Goal: Task Accomplishment & Management: Manage account settings

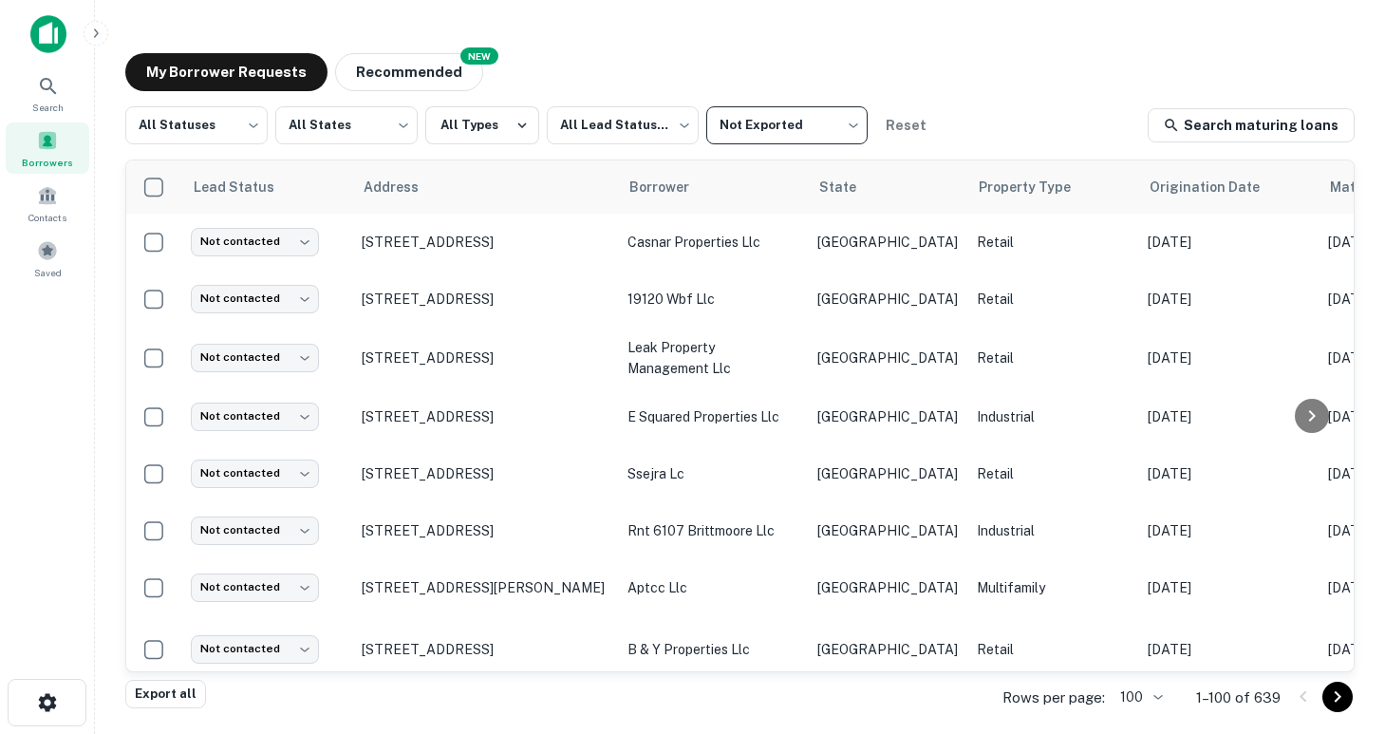
click at [56, 143] on span at bounding box center [47, 140] width 21 height 21
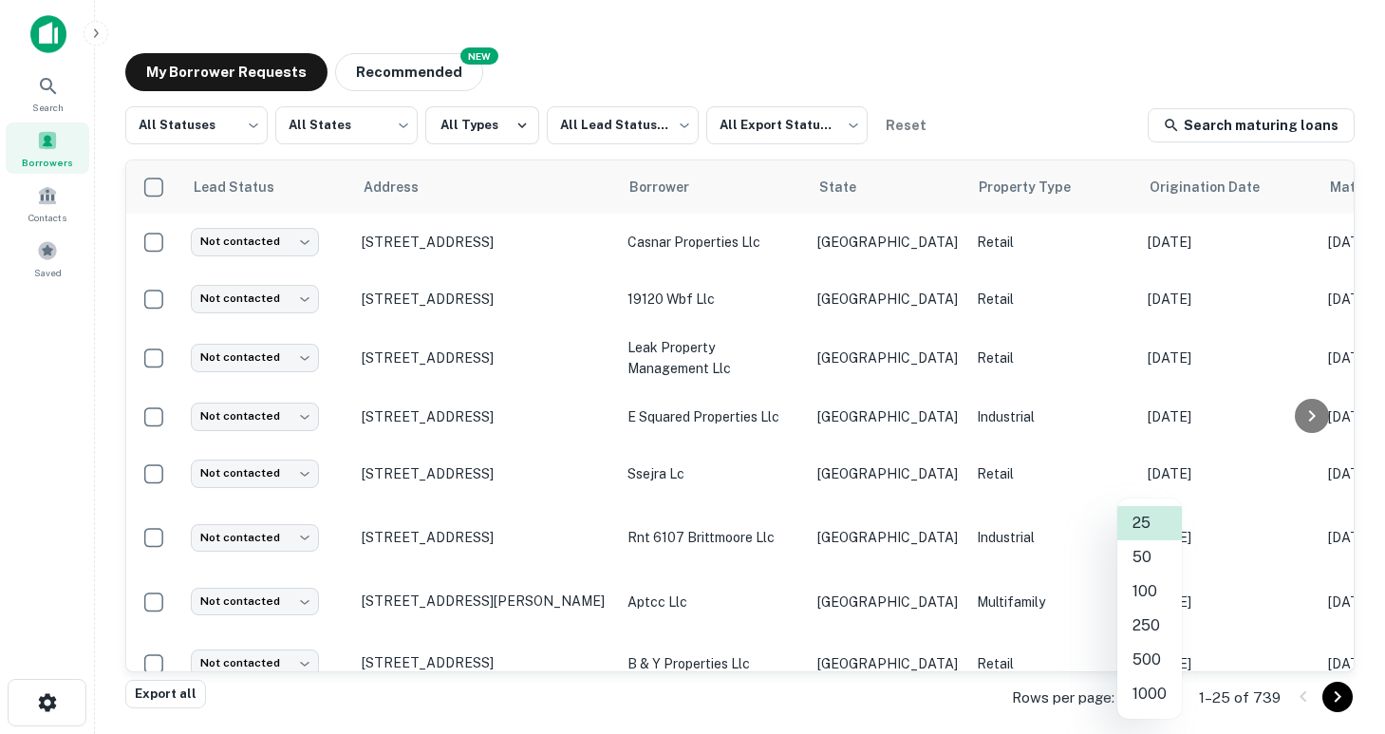
click at [1160, 692] on body "Search Borrowers Contacts Saved My Borrower Requests NEW Recommended All Status…" at bounding box center [692, 367] width 1385 height 734
click at [1140, 595] on li "100" at bounding box center [1149, 591] width 65 height 34
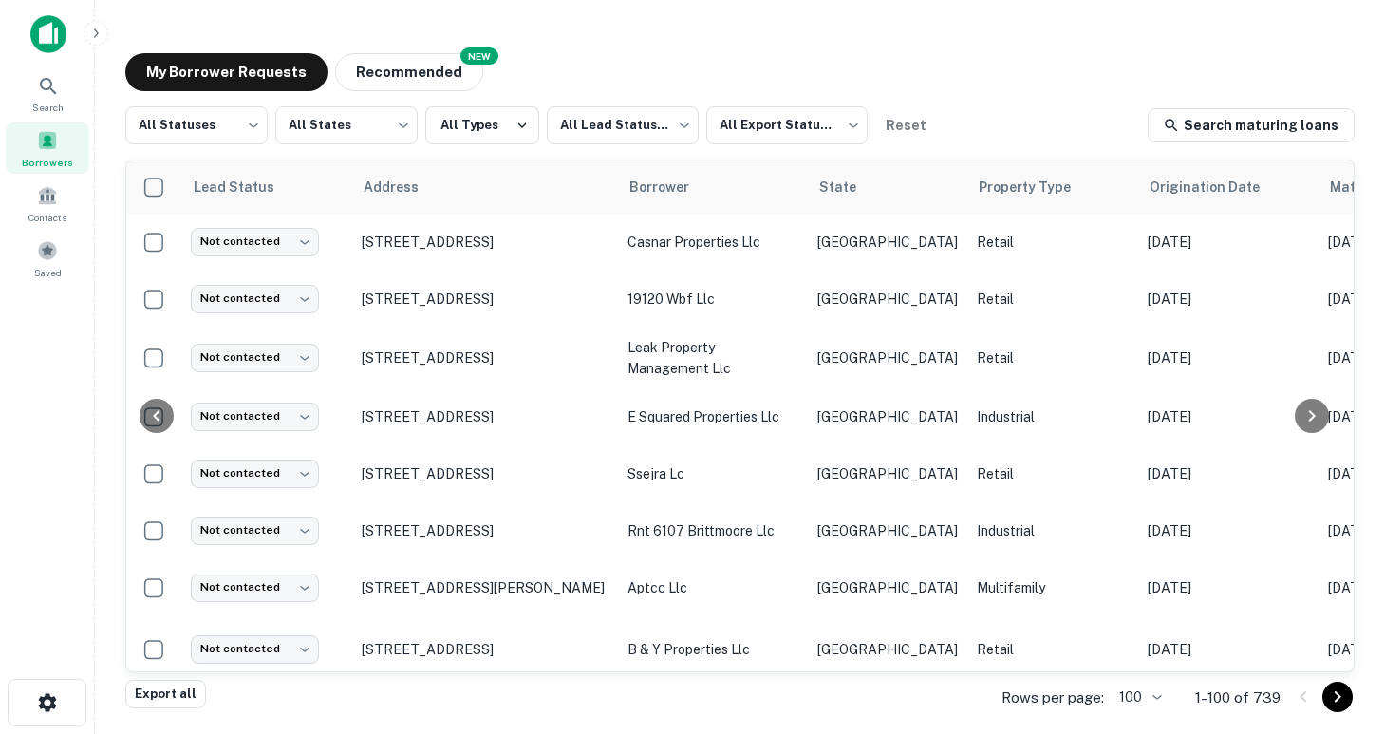
scroll to position [0, 719]
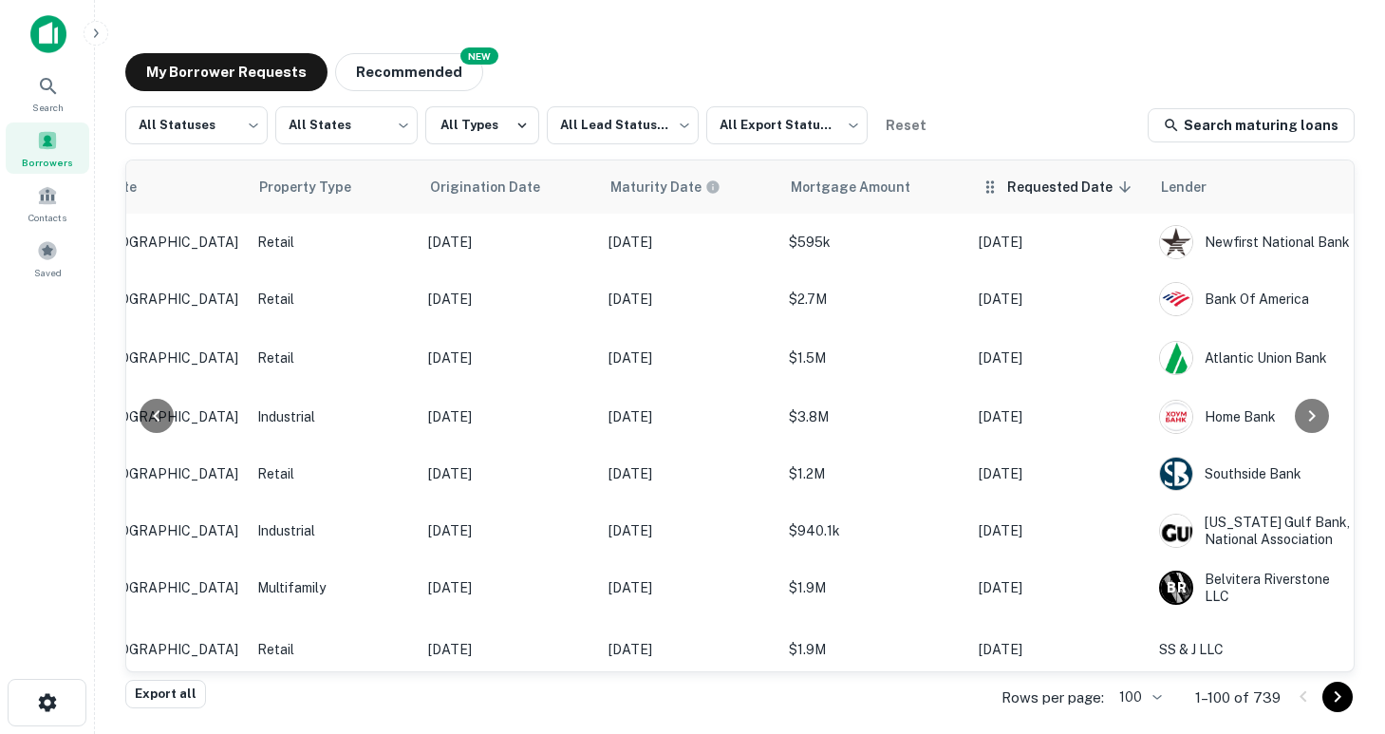
click at [1007, 190] on span "Requested Date sorted descending" at bounding box center [1072, 187] width 130 height 23
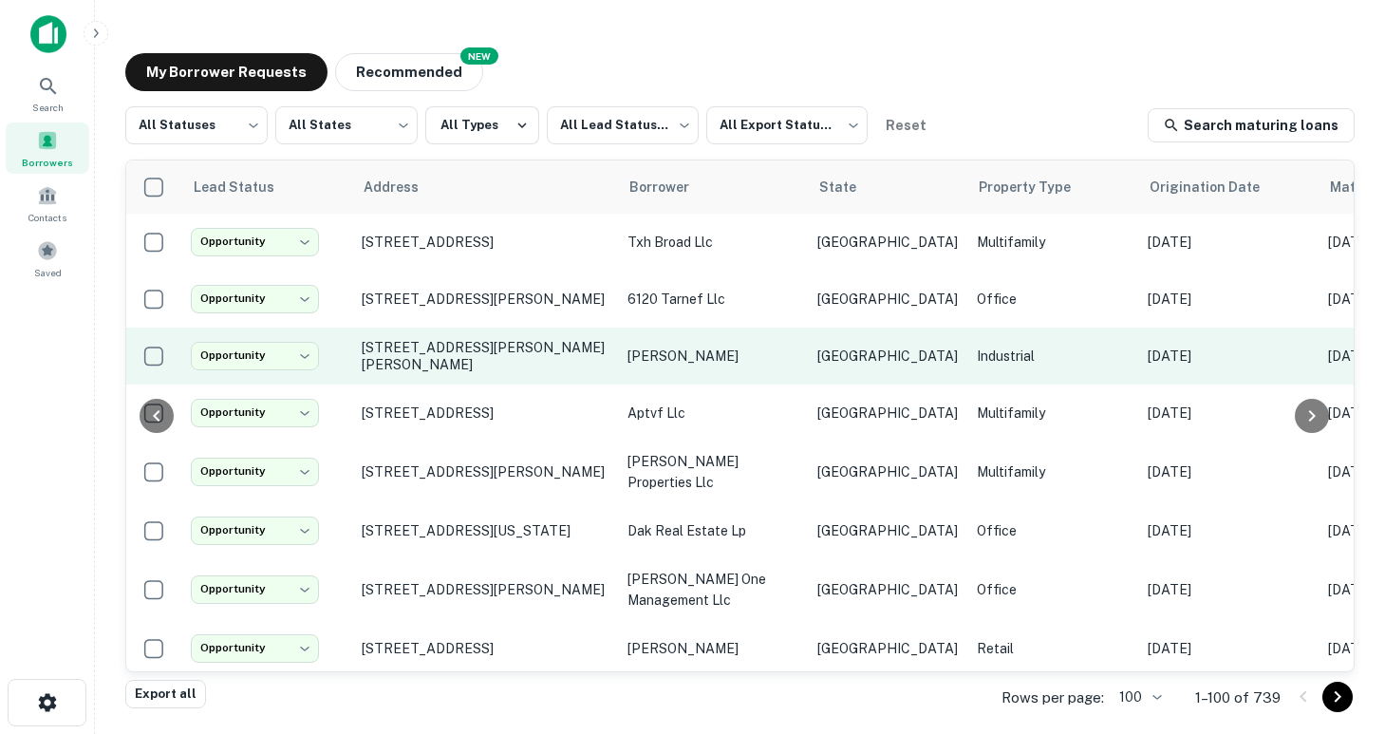
scroll to position [0, 811]
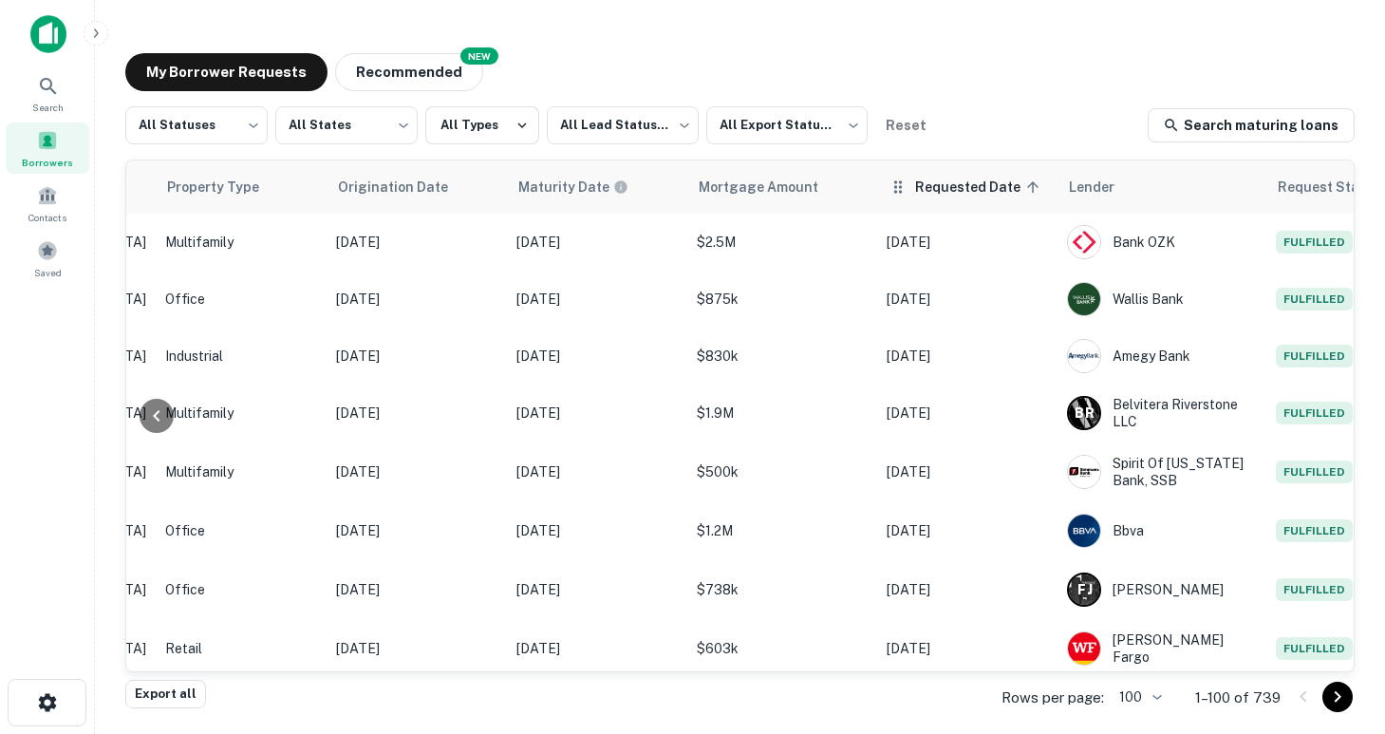
click at [915, 188] on span "Requested Date sorted ascending" at bounding box center [980, 187] width 130 height 23
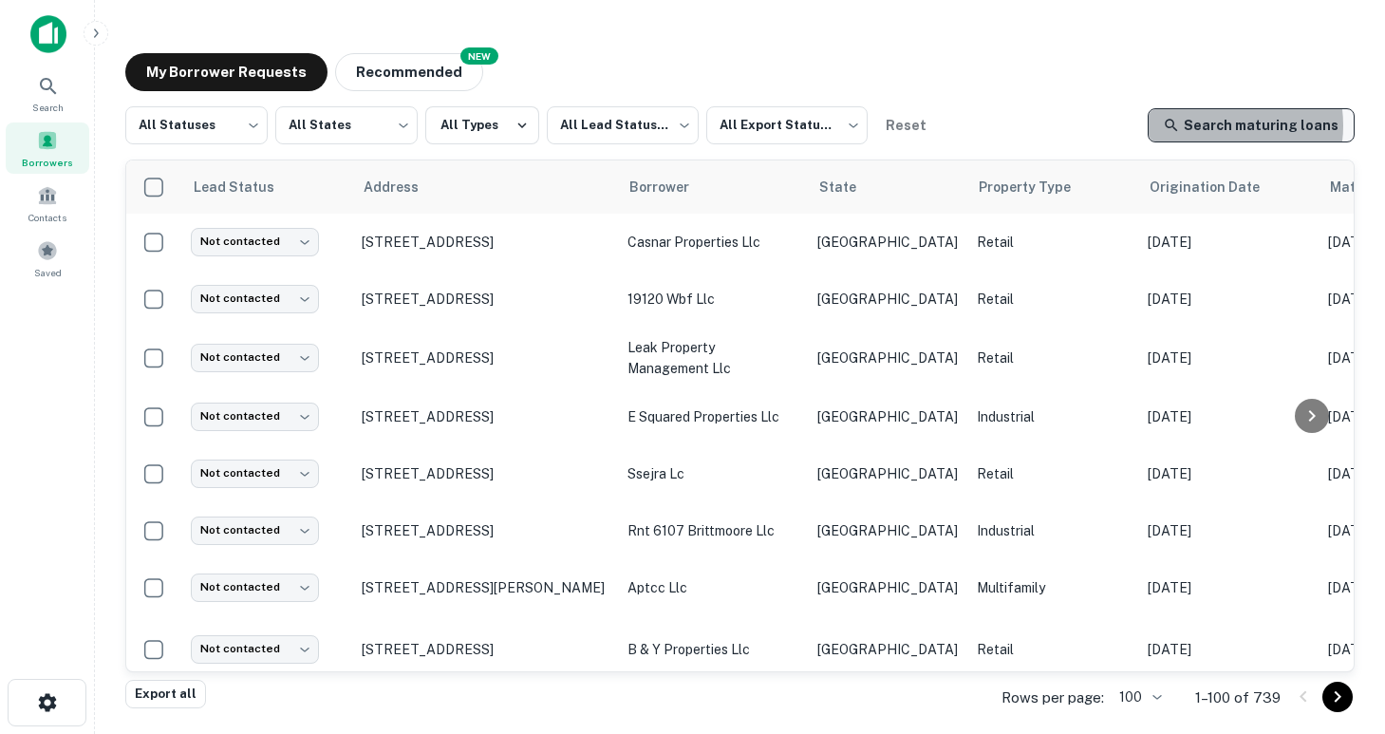
click at [1224, 125] on link "Search maturing loans" at bounding box center [1250, 125] width 207 height 34
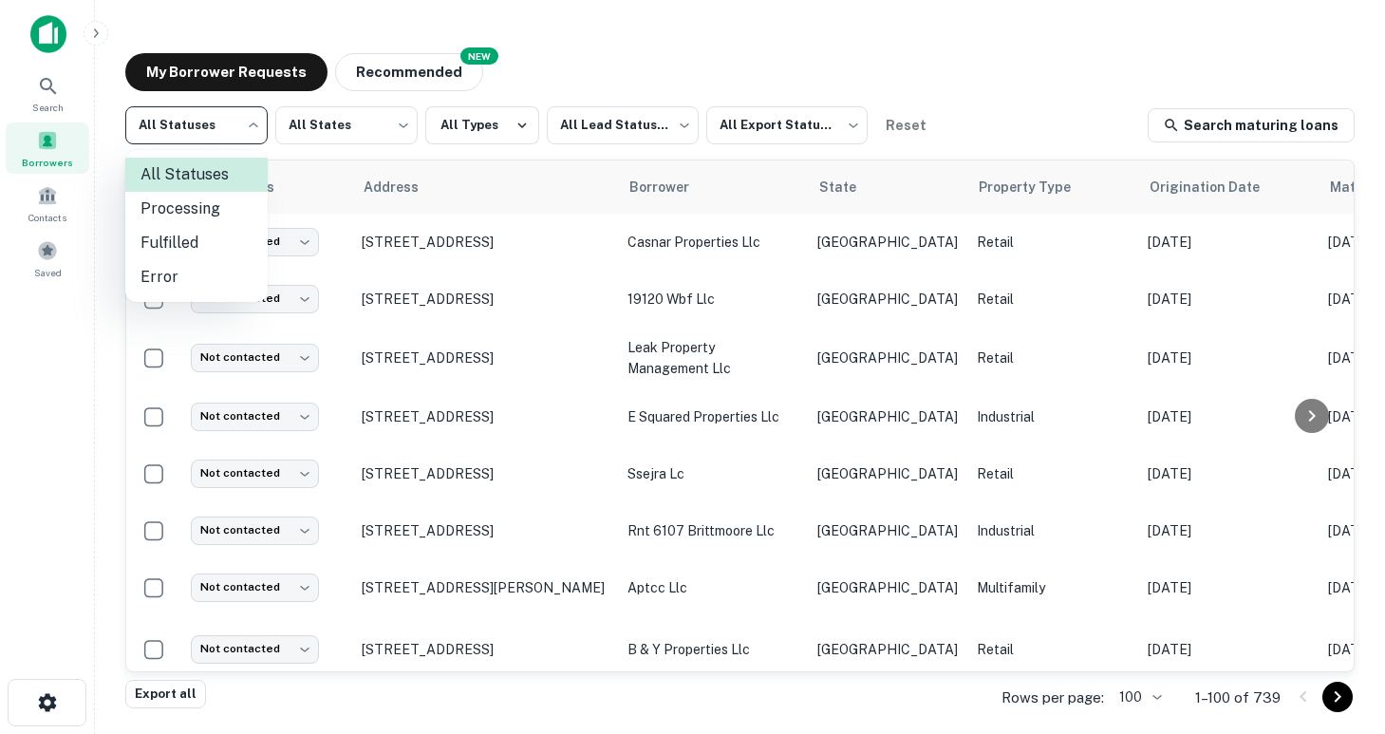
click at [217, 124] on body "Search Borrowers Contacts Saved My Borrower Requests NEW Recommended All Status…" at bounding box center [692, 367] width 1385 height 734
click at [217, 124] on div at bounding box center [692, 367] width 1385 height 734
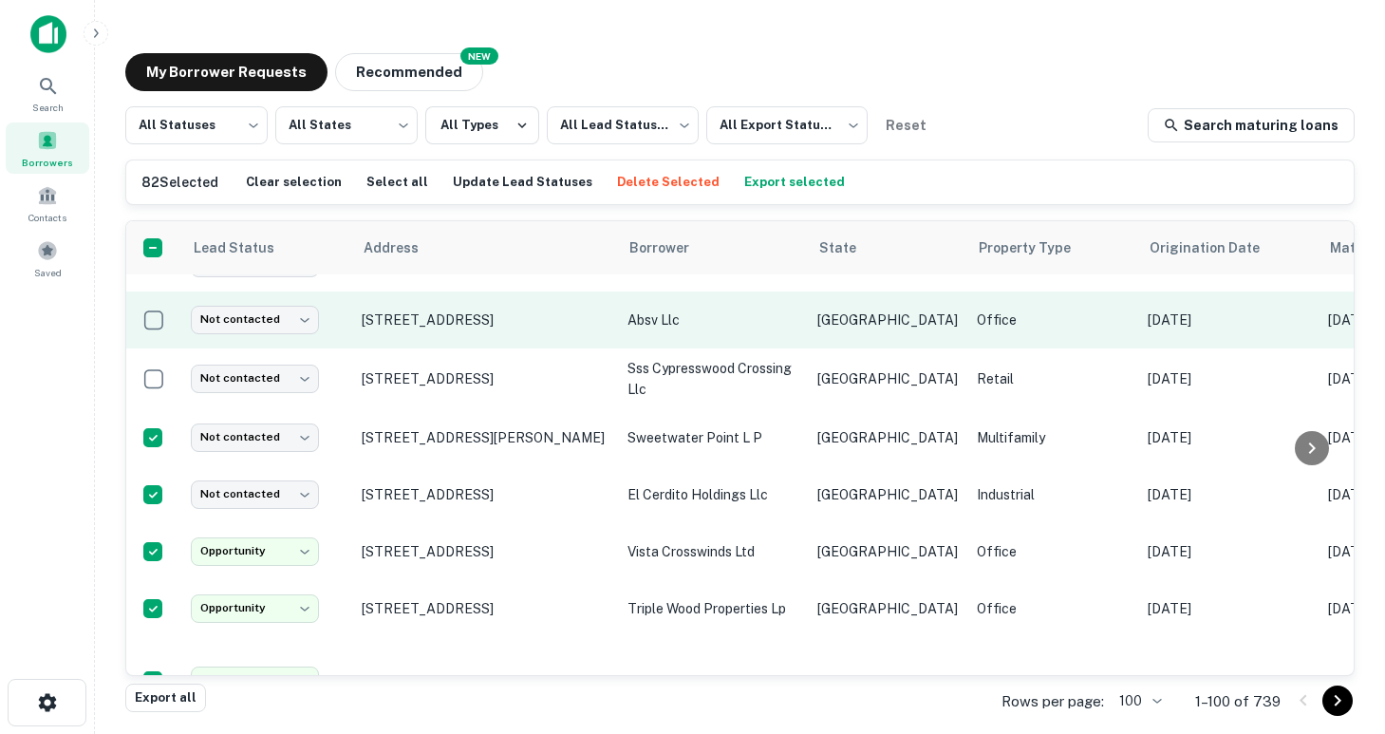
scroll to position [913, 0]
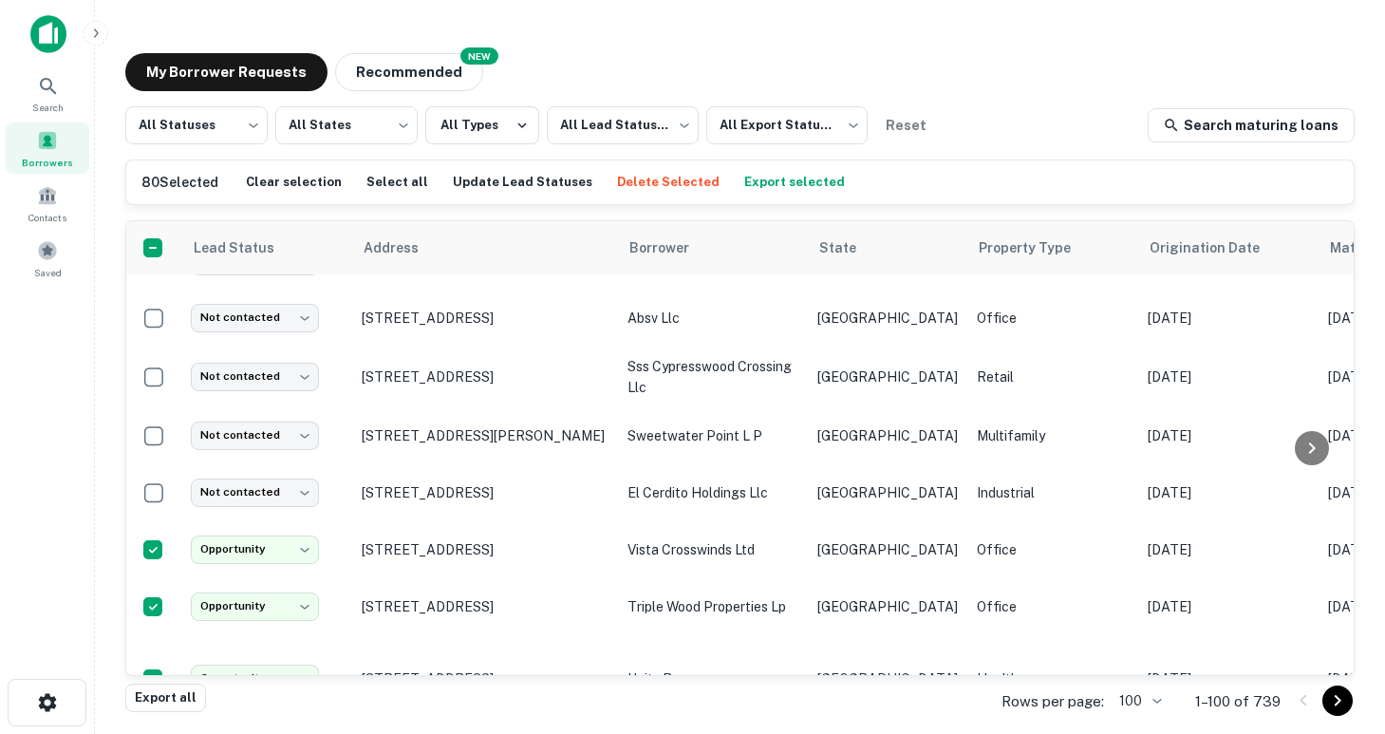
click at [1331, 702] on icon "Go to next page" at bounding box center [1337, 700] width 23 height 23
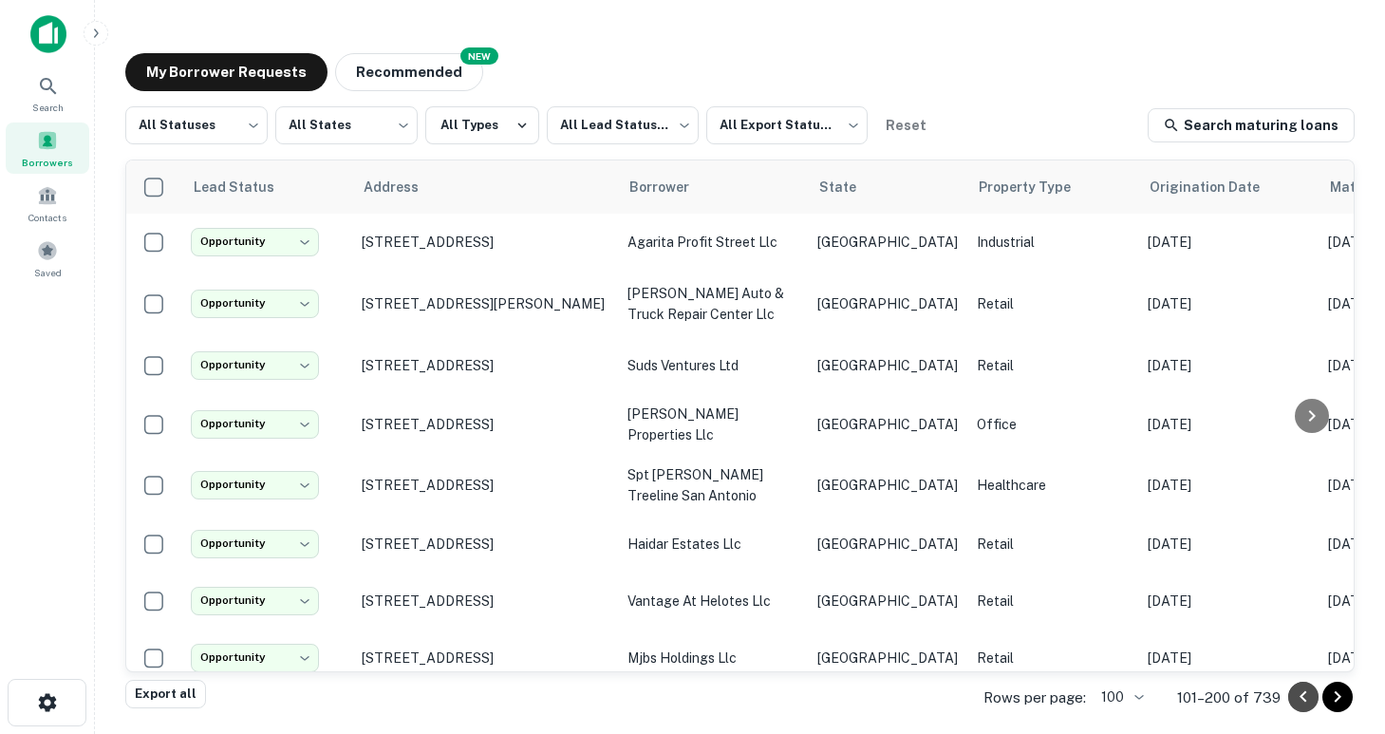
click at [1303, 698] on icon "Go to previous page" at bounding box center [1303, 696] width 23 height 23
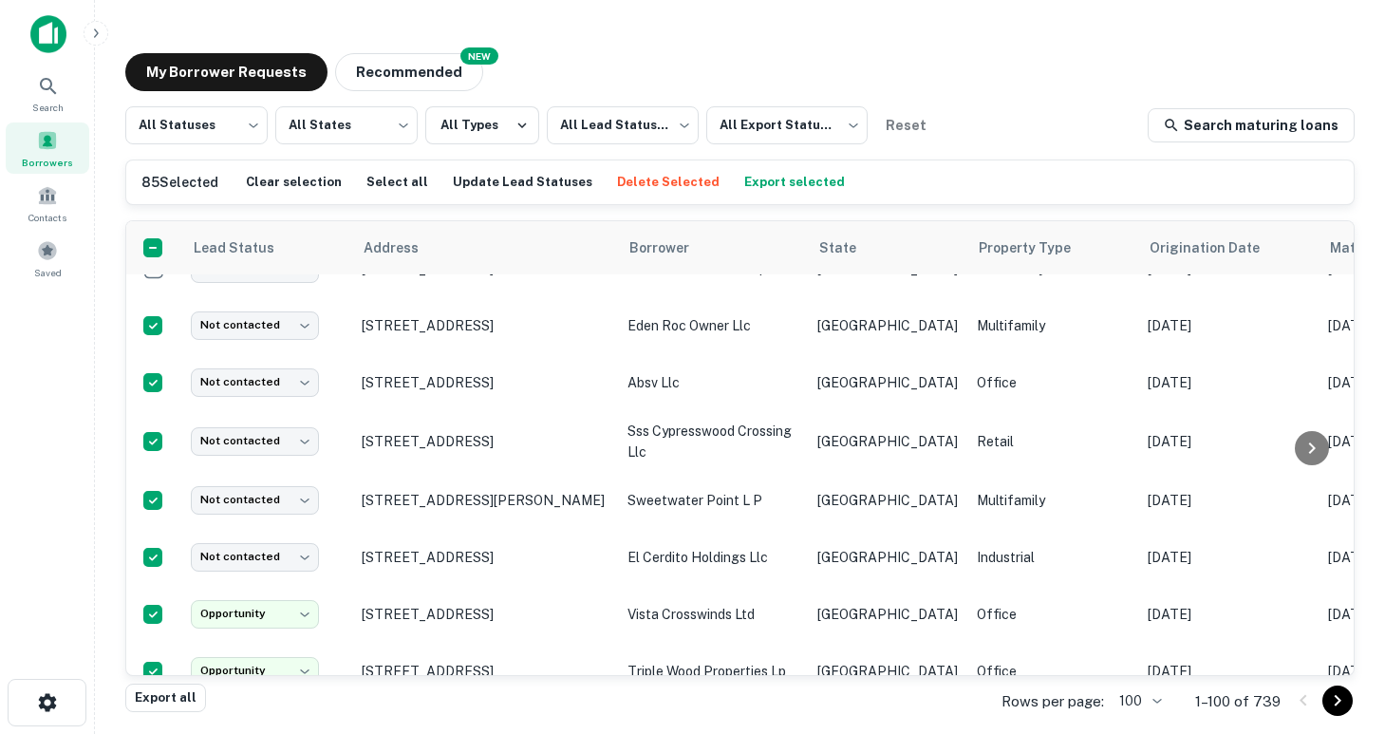
scroll to position [850, 0]
click at [739, 185] on button "Export selected" at bounding box center [794, 182] width 110 height 28
click at [1331, 698] on icon "Go to next page" at bounding box center [1337, 700] width 23 height 23
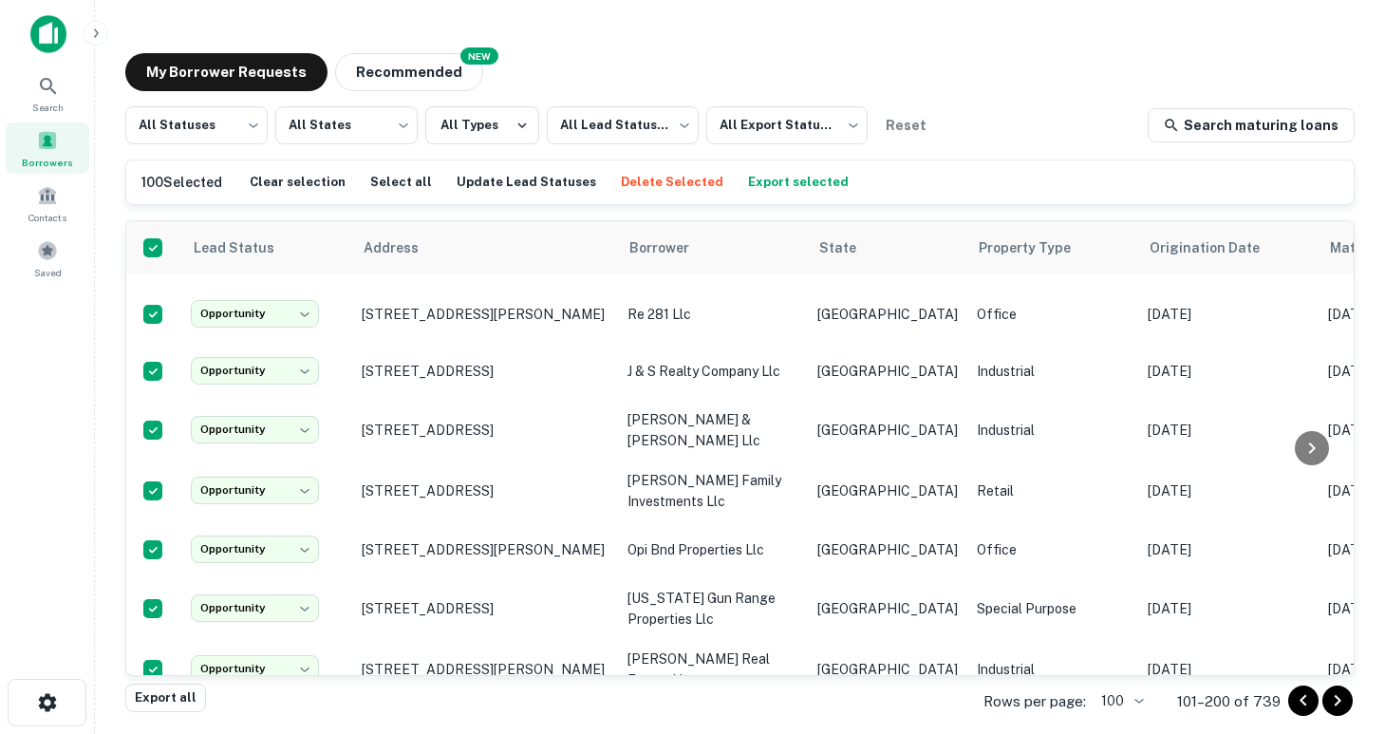
scroll to position [5608, 0]
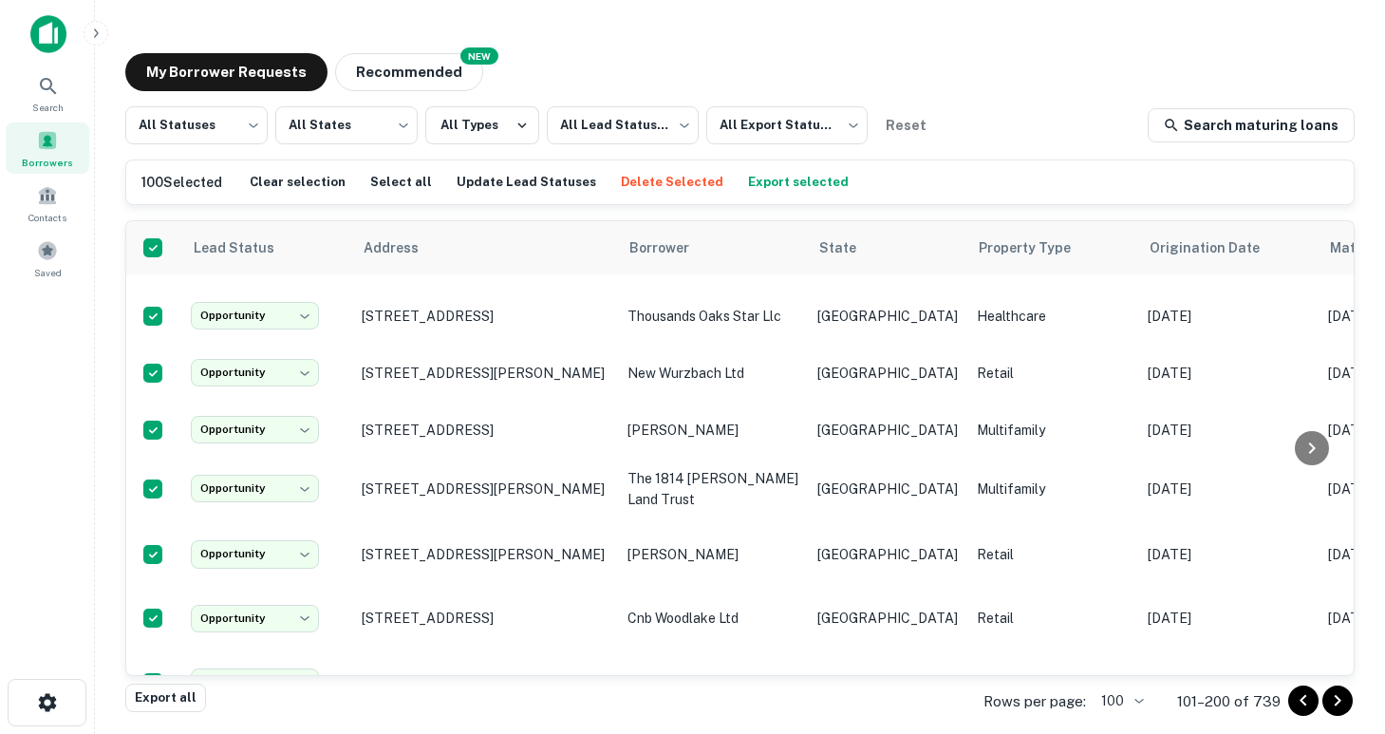
click at [793, 186] on button "Export selected" at bounding box center [798, 182] width 110 height 28
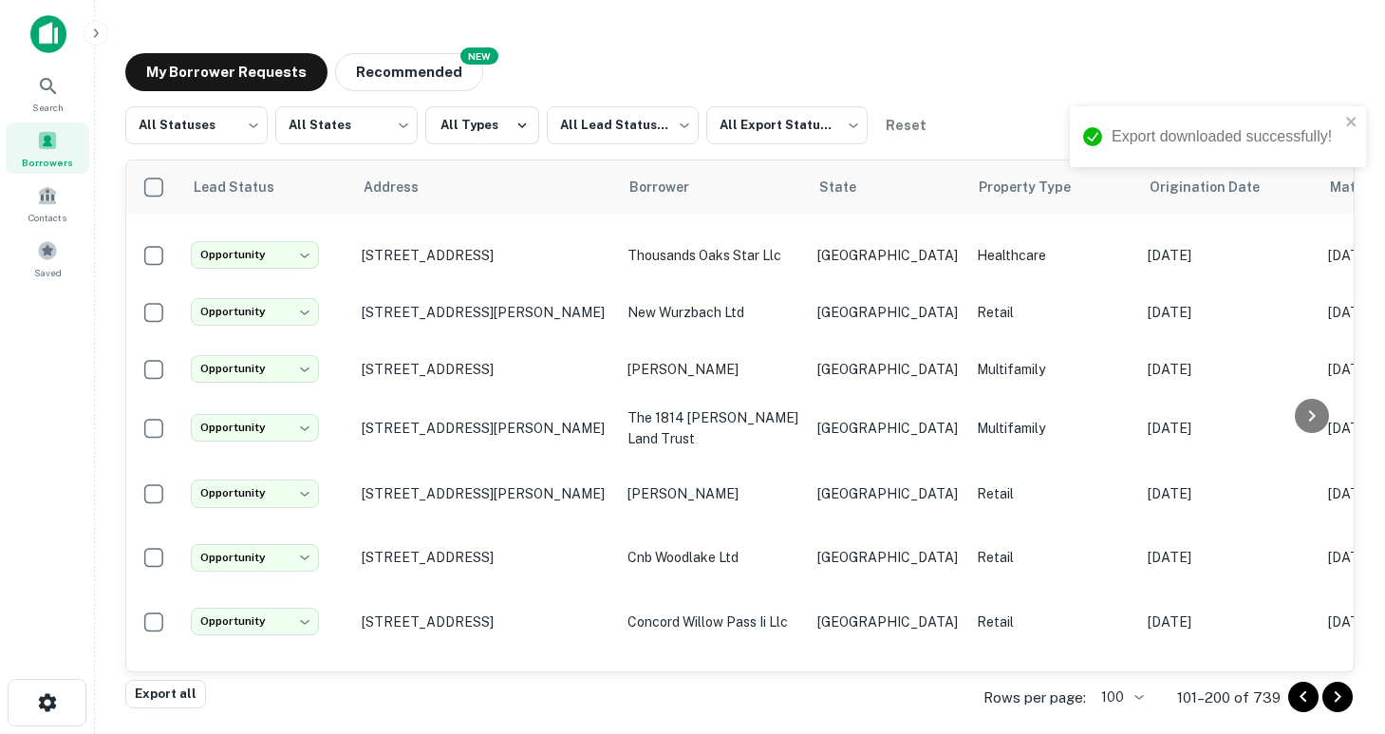
scroll to position [5551, 0]
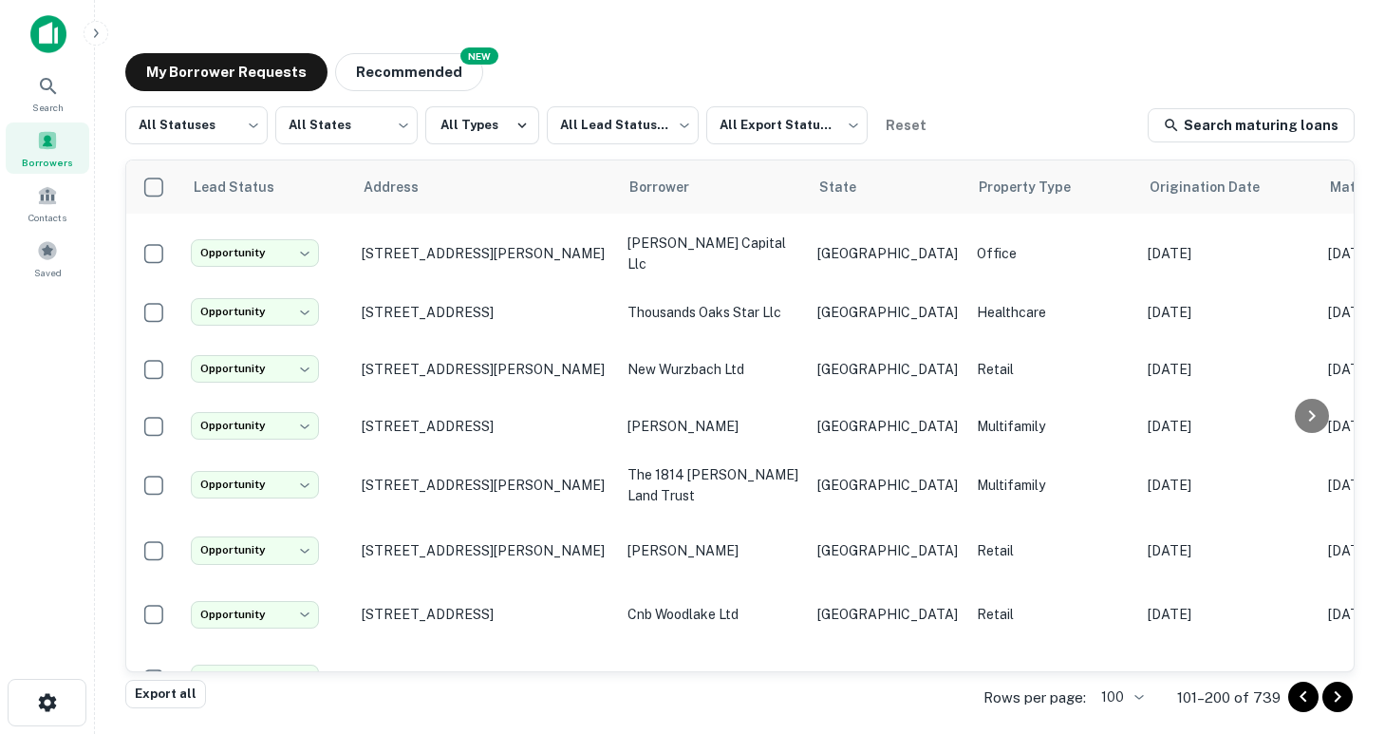
click at [1336, 698] on icon "Go to next page" at bounding box center [1337, 696] width 23 height 23
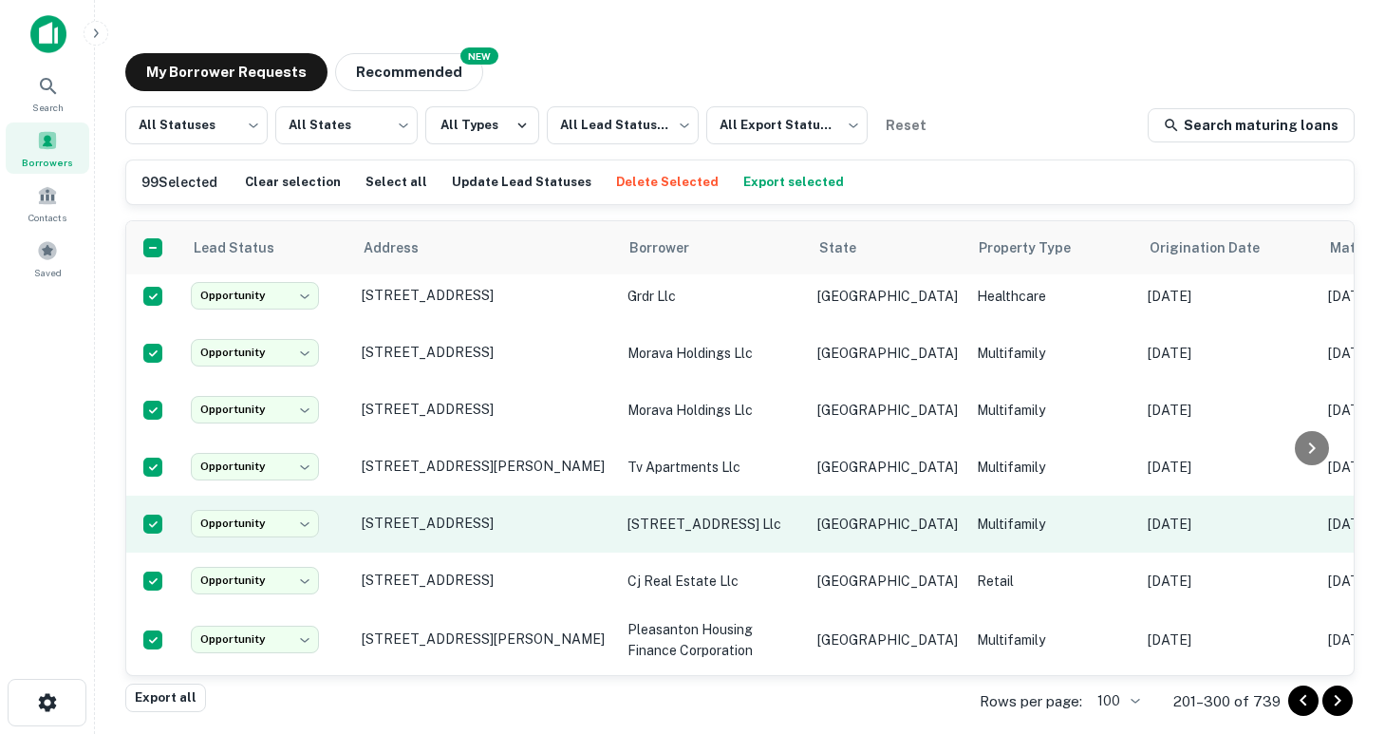
scroll to position [5528, 0]
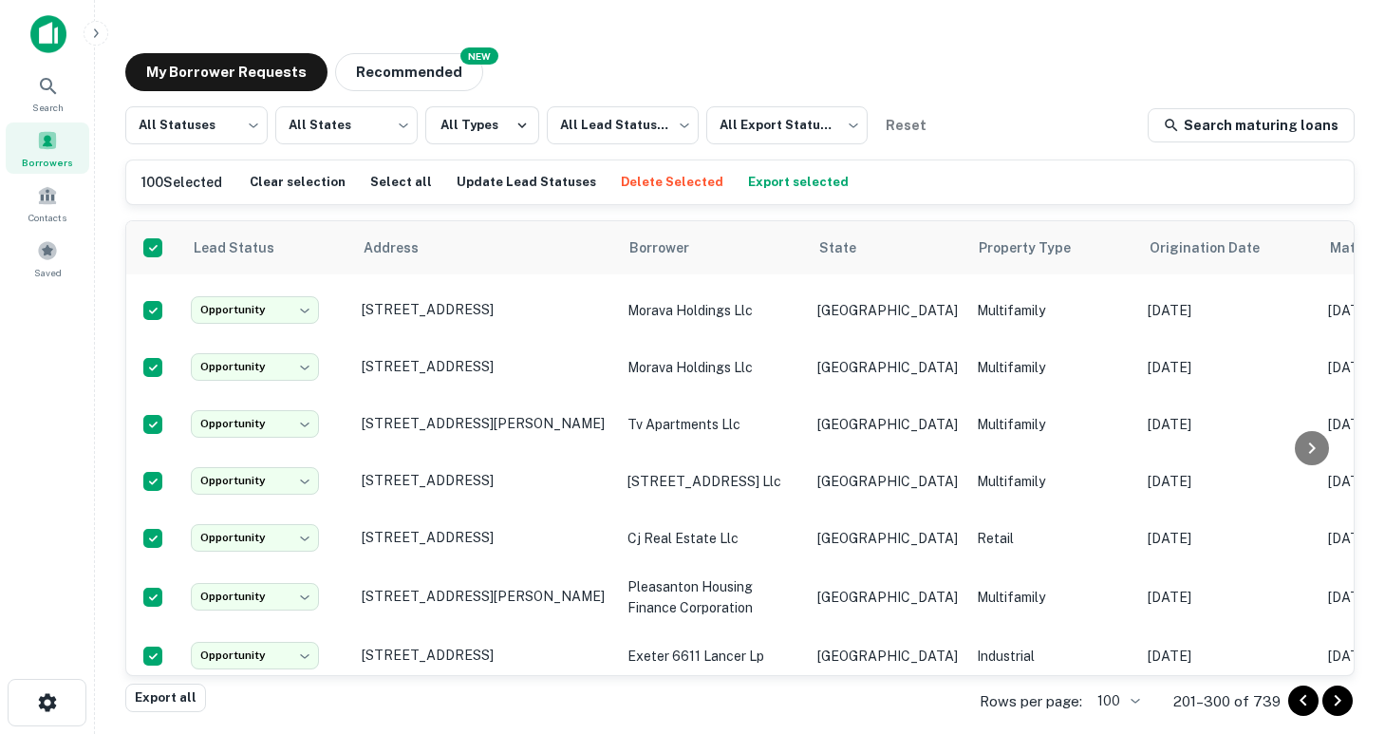
click at [752, 171] on button "Export selected" at bounding box center [798, 182] width 110 height 28
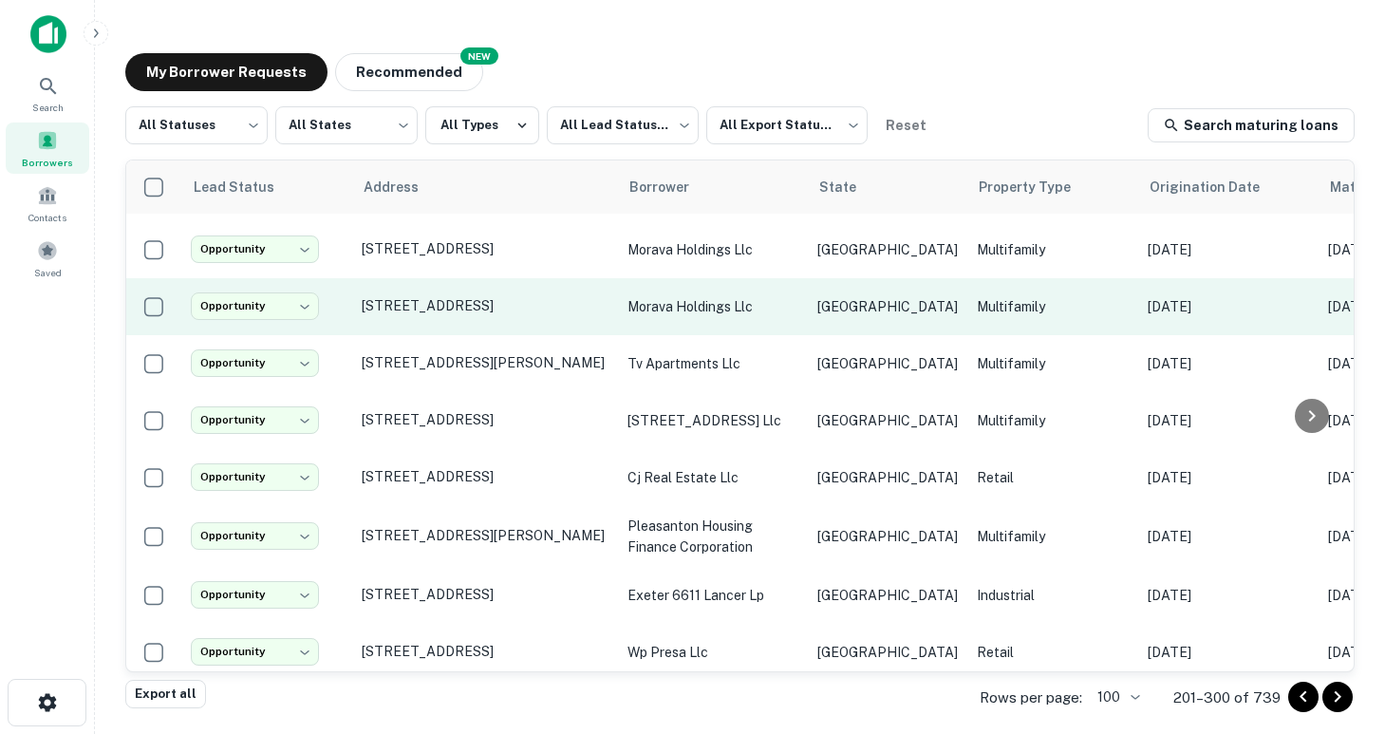
scroll to position [5471, 0]
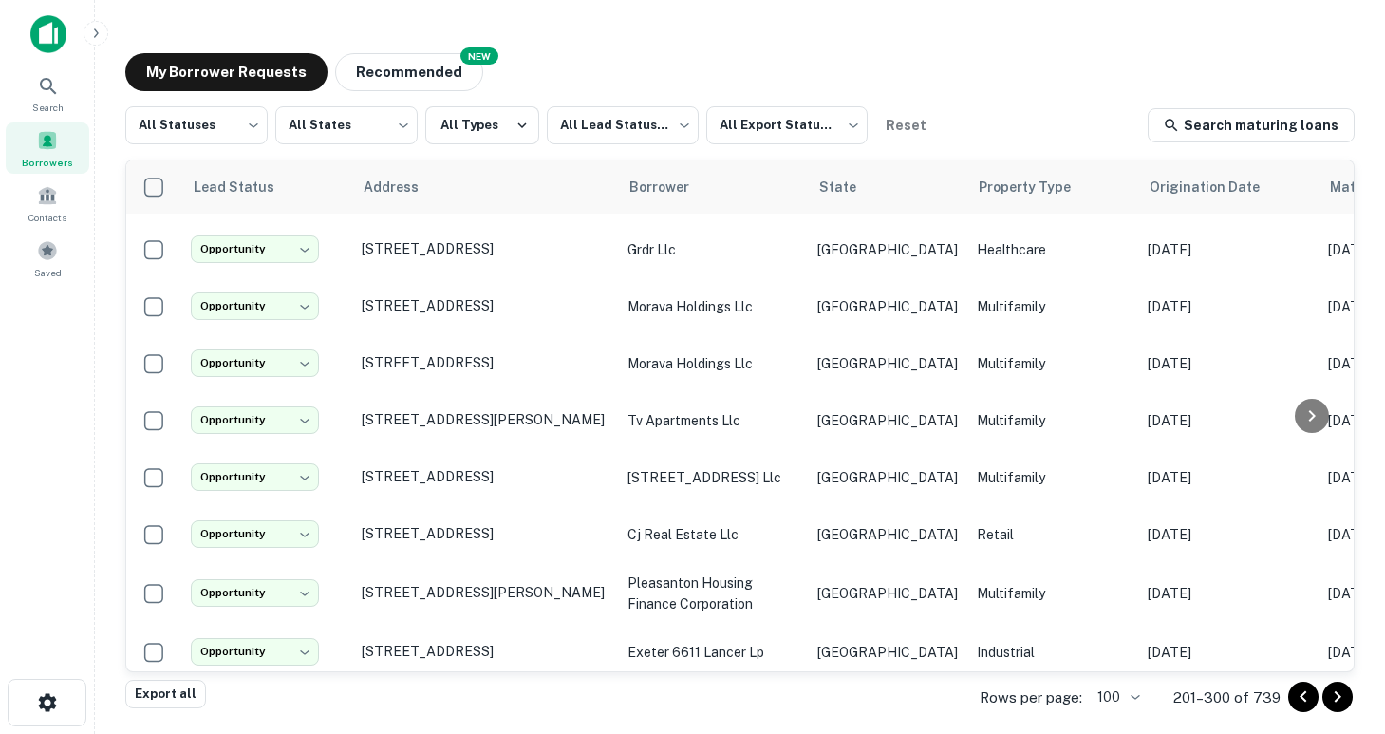
click at [1333, 697] on icon "Go to next page" at bounding box center [1337, 696] width 23 height 23
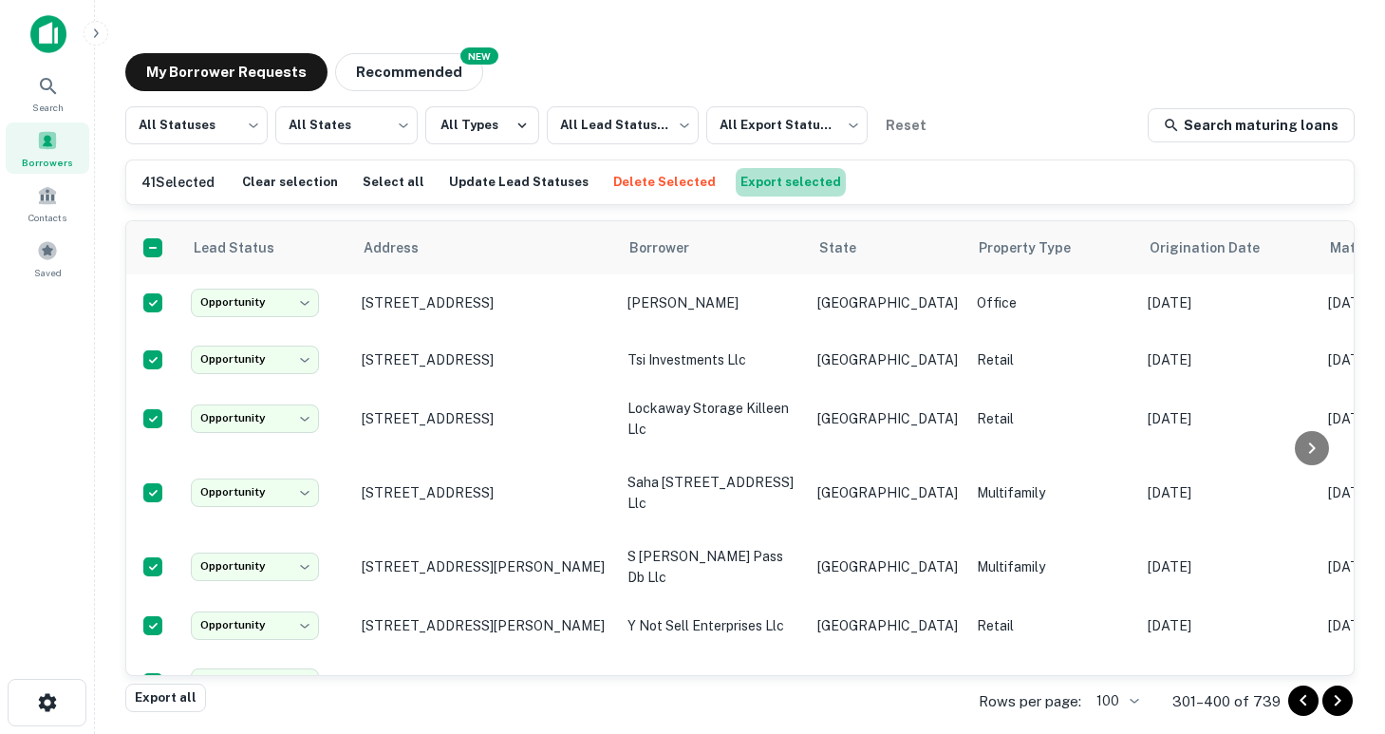
click at [758, 178] on button "Export selected" at bounding box center [791, 182] width 110 height 28
click at [896, 45] on div "**********" at bounding box center [739, 368] width 1259 height 661
